Goal: Obtain resource: Obtain resource

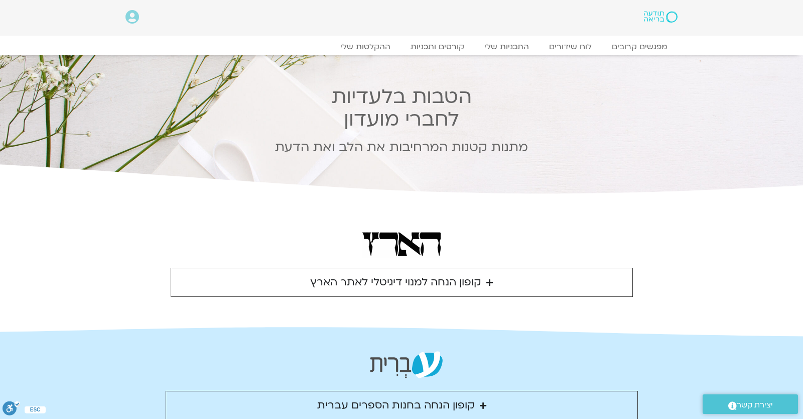
scroll to position [176, 0]
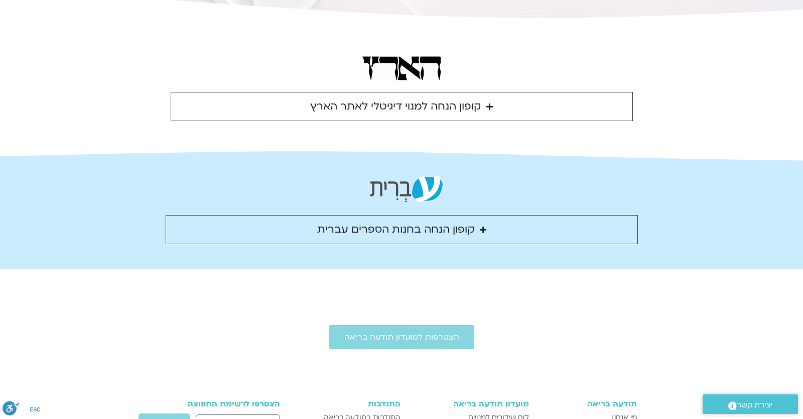
click at [398, 115] on div "קופון הנחה למנוי דיגיטלי לאתר הארץ" at bounding box center [395, 106] width 171 height 18
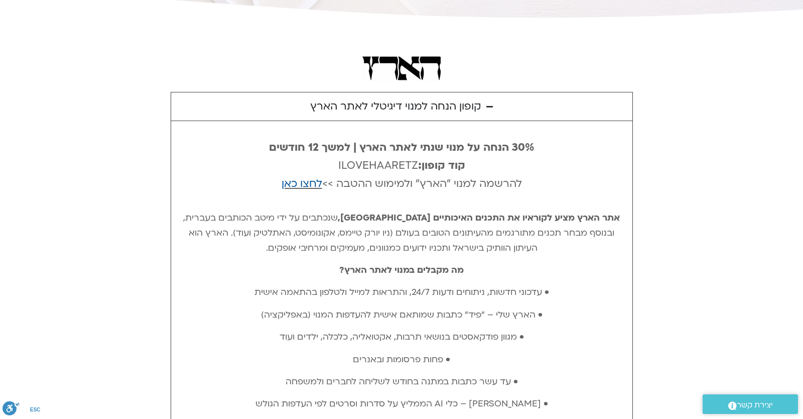
click at [398, 114] on div "קופון הנחה למנוי דיגיטלי לאתר הארץ" at bounding box center [395, 106] width 171 height 18
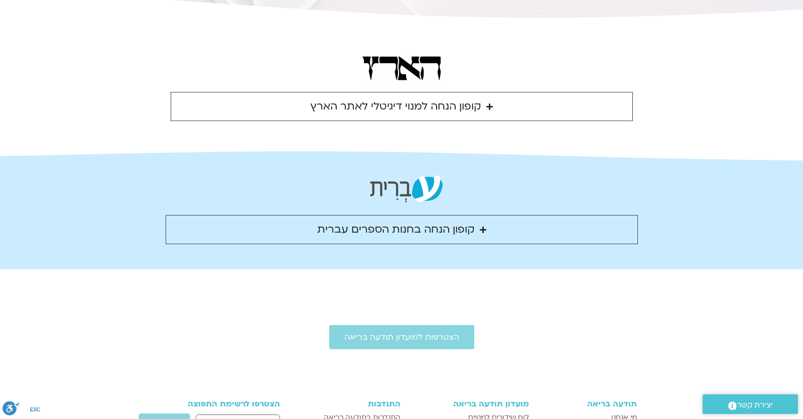
click at [397, 229] on div "קופון הנחה בחנות הספרים עברית" at bounding box center [396, 229] width 158 height 18
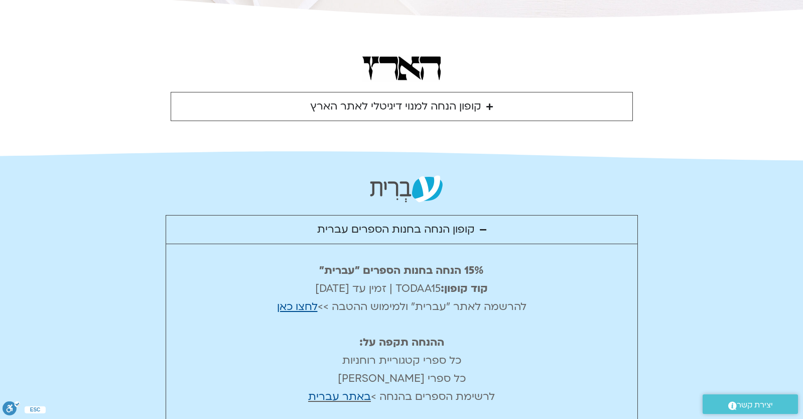
click at [396, 229] on div "קופון הנחה בחנות הספרים עברית" at bounding box center [396, 229] width 158 height 18
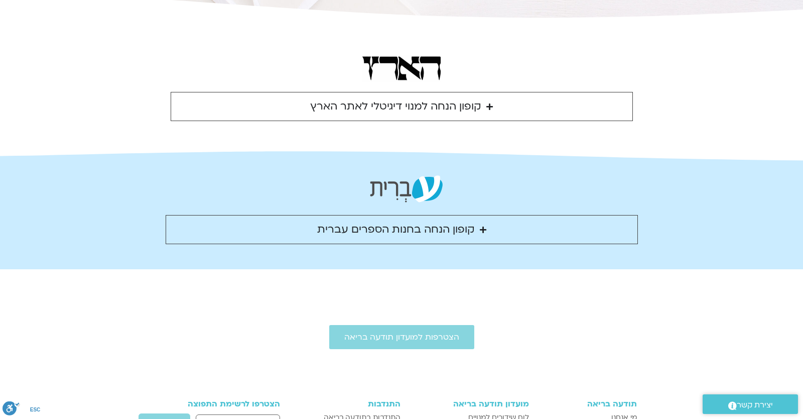
drag, startPoint x: 416, startPoint y: 259, endPoint x: 414, endPoint y: 245, distance: 13.3
click at [415, 258] on div at bounding box center [401, 210] width 803 height 118
click at [407, 234] on div "קופון הנחה בחנות הספרים עברית" at bounding box center [396, 229] width 158 height 18
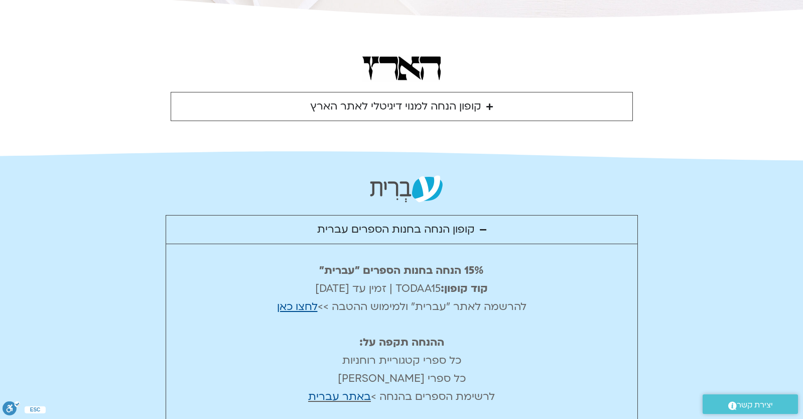
scroll to position [264, 0]
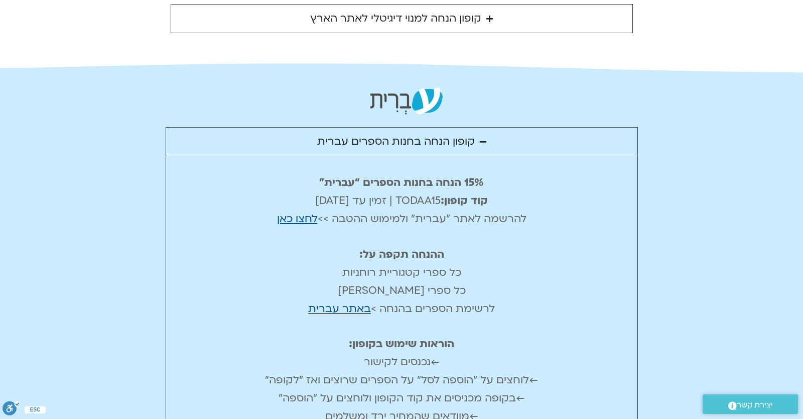
click at [302, 222] on span "לחצו כאן" at bounding box center [297, 218] width 41 height 15
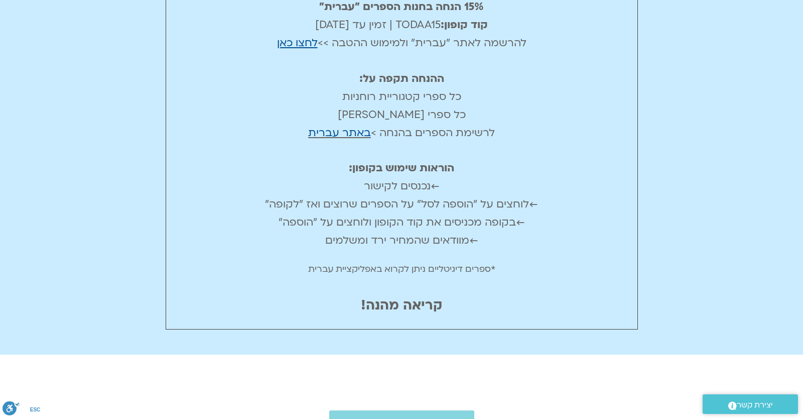
scroll to position [0, 0]
